Goal: Navigation & Orientation: Find specific page/section

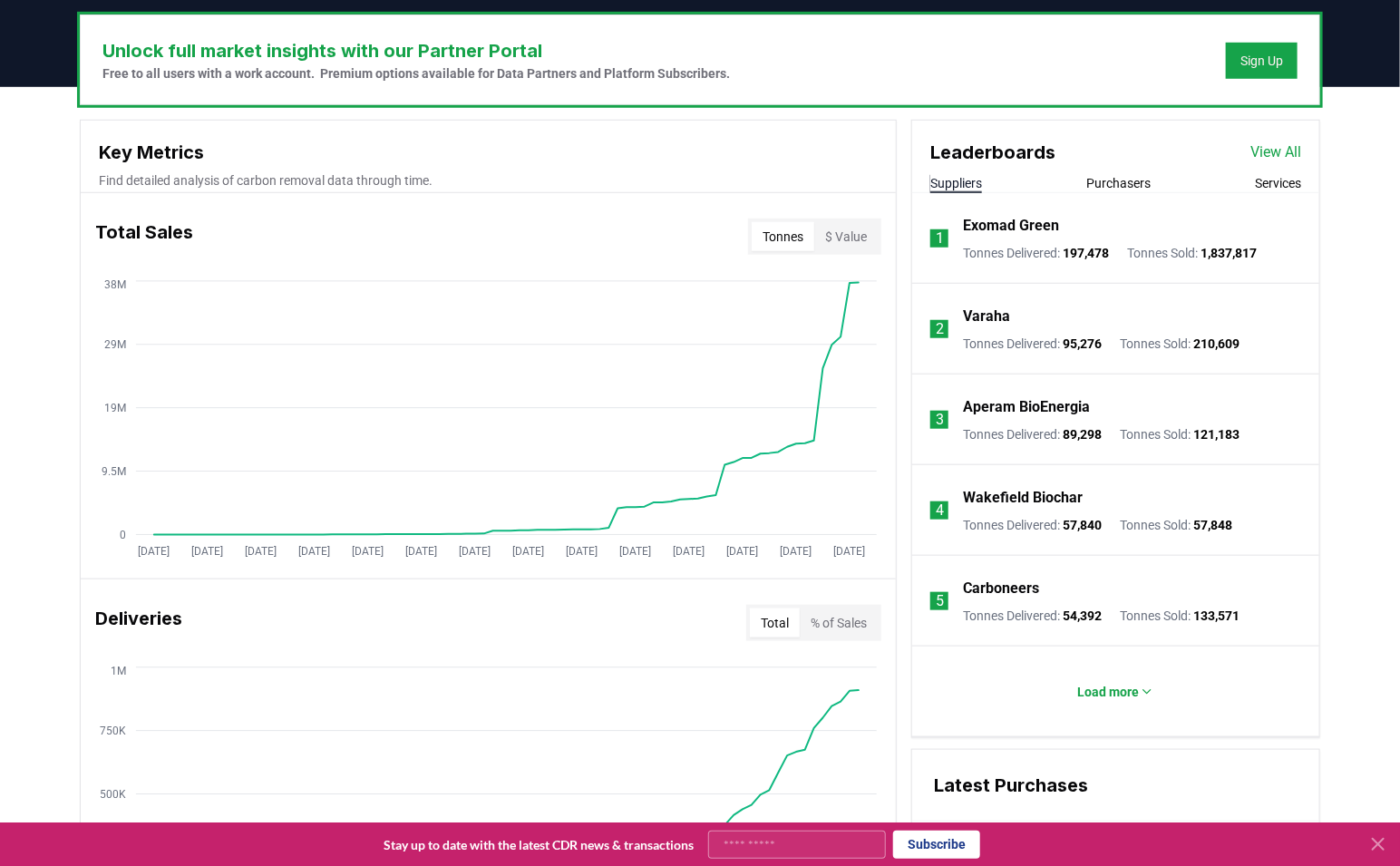
scroll to position [668, 0]
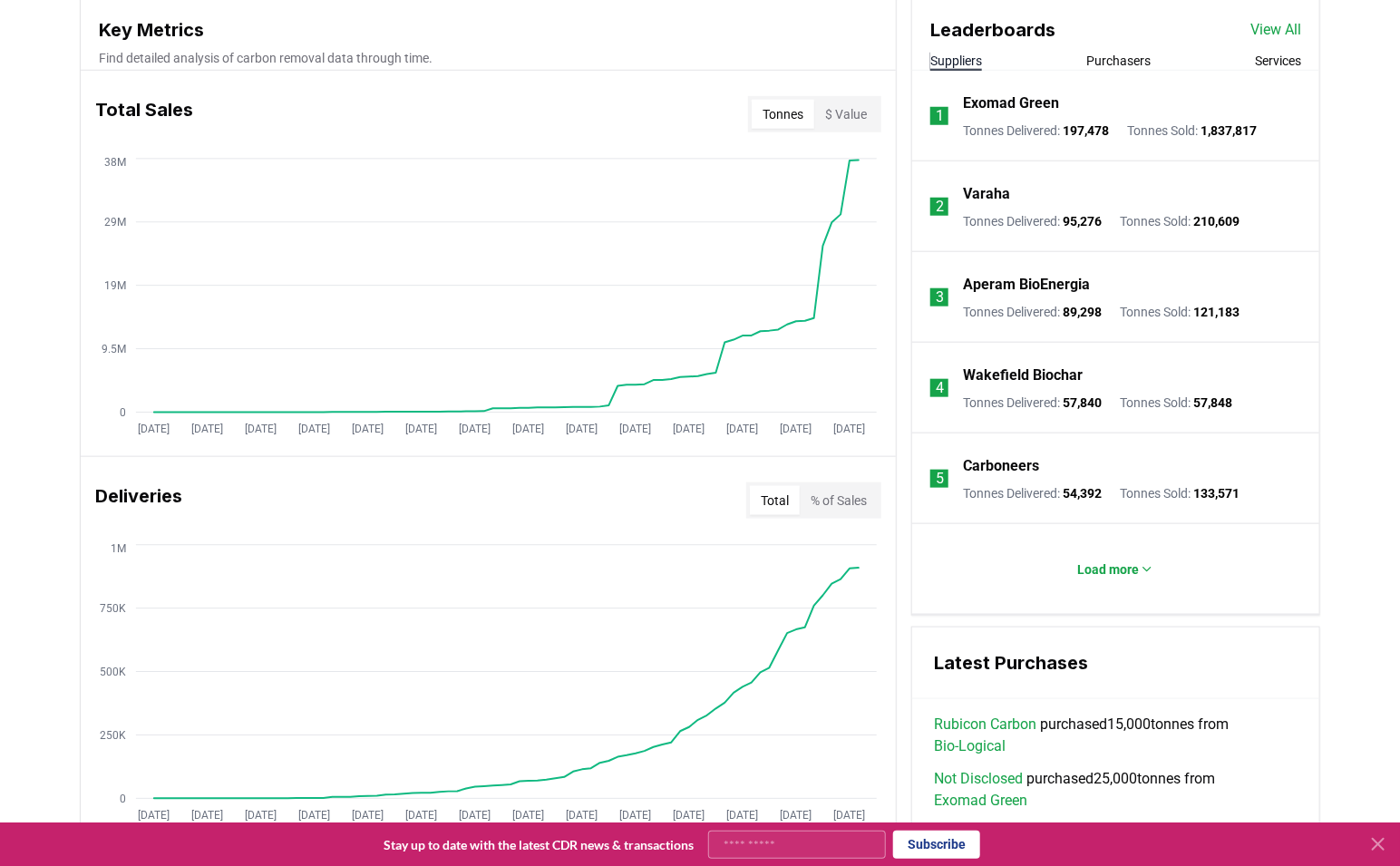
click at [1016, 95] on p "Exomad Green" at bounding box center [1011, 103] width 96 height 22
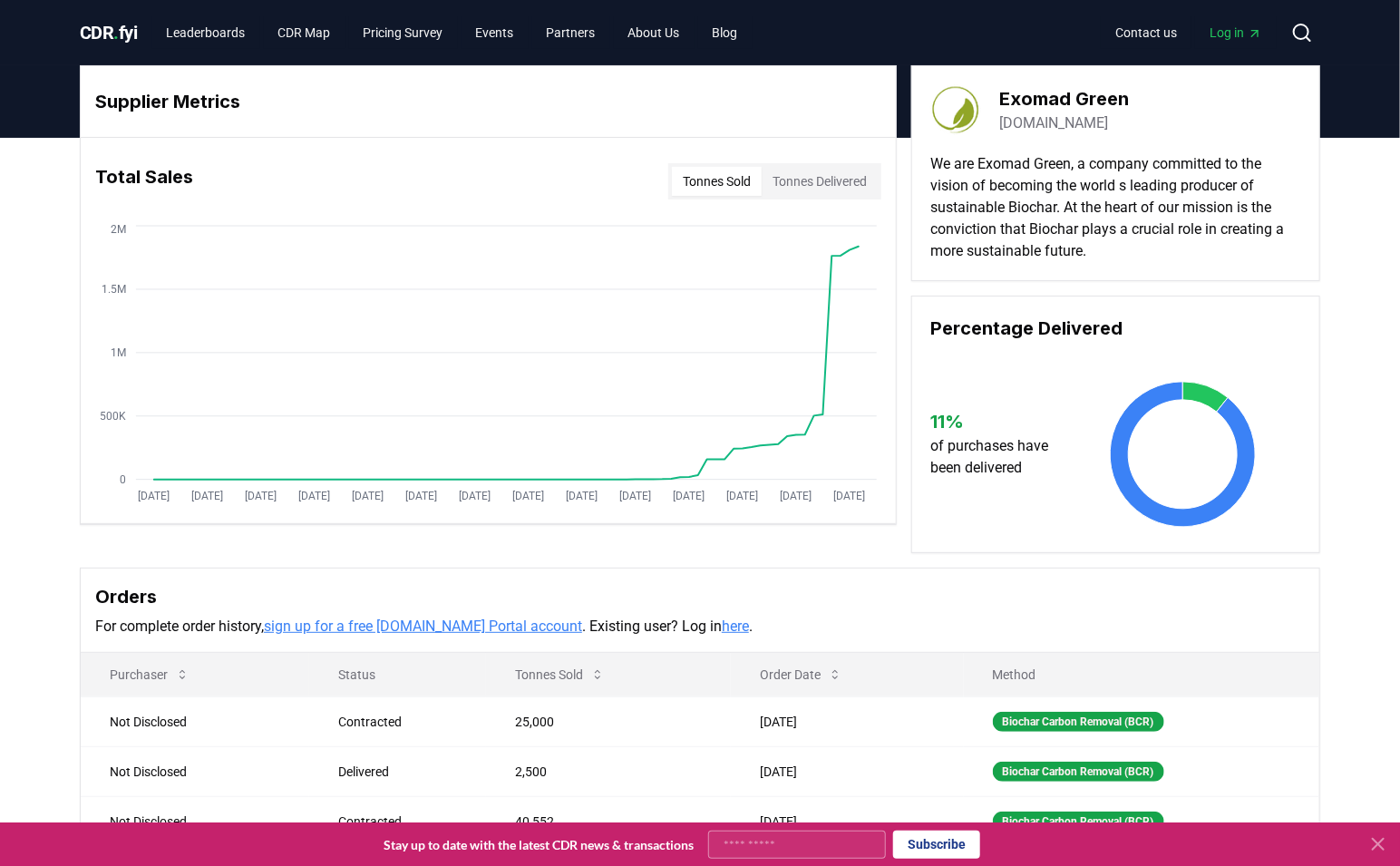
click at [1230, 44] on link "Log in" at bounding box center [1236, 32] width 81 height 32
